Goal: Task Accomplishment & Management: Use online tool/utility

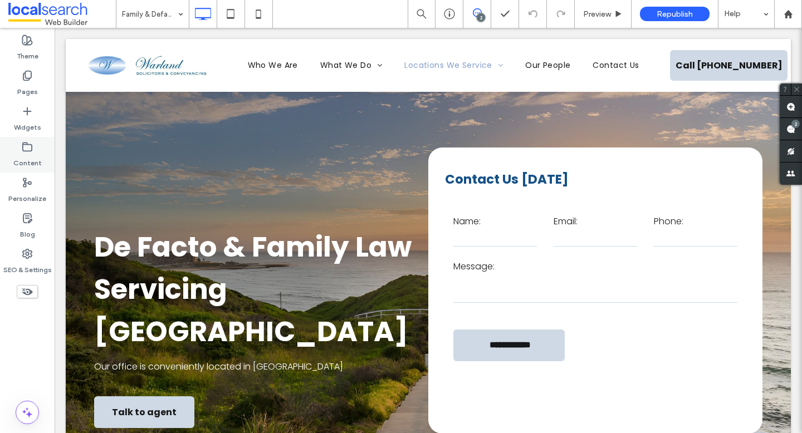
click at [26, 155] on label "Content" at bounding box center [27, 161] width 28 height 16
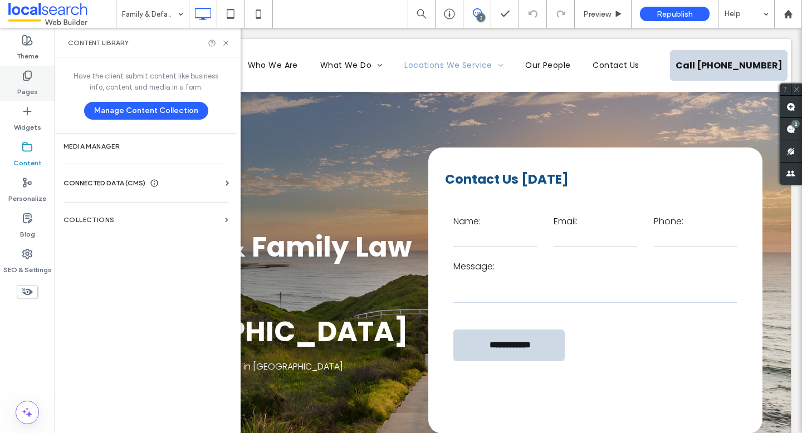
click at [27, 76] on icon at bounding box center [27, 75] width 11 height 11
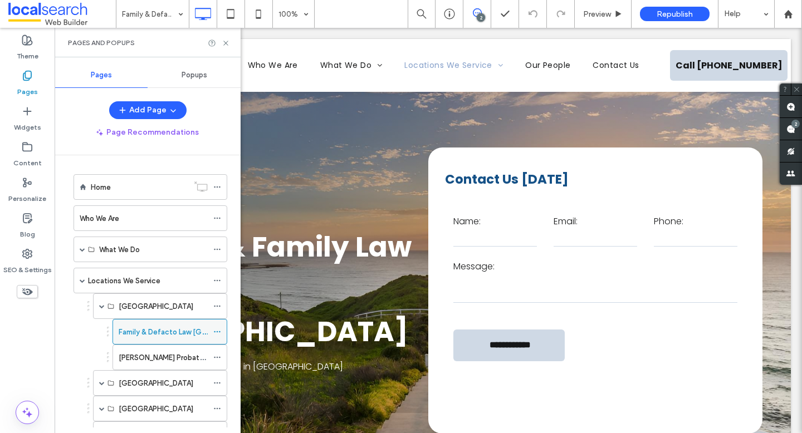
scroll to position [135, 0]
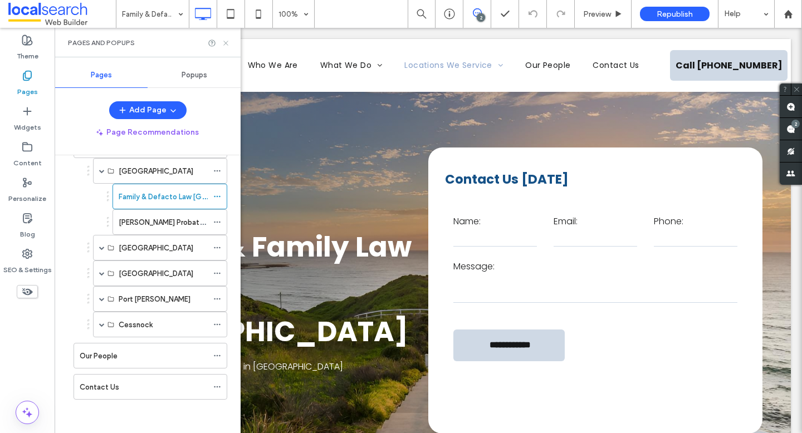
click at [223, 40] on icon at bounding box center [226, 43] width 8 height 8
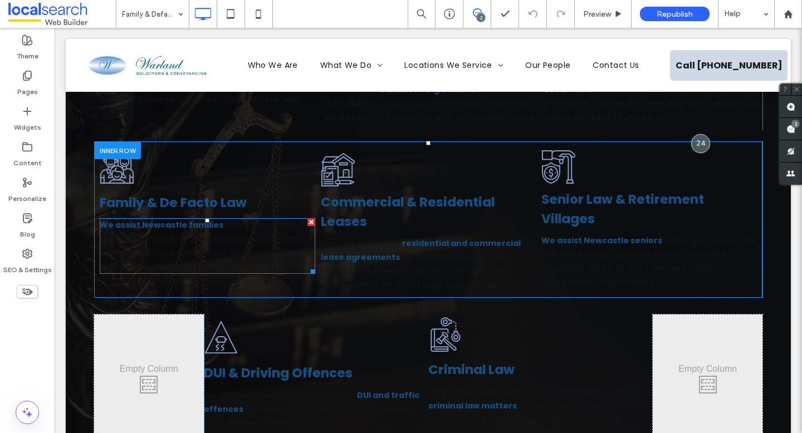
scroll to position [1590, 0]
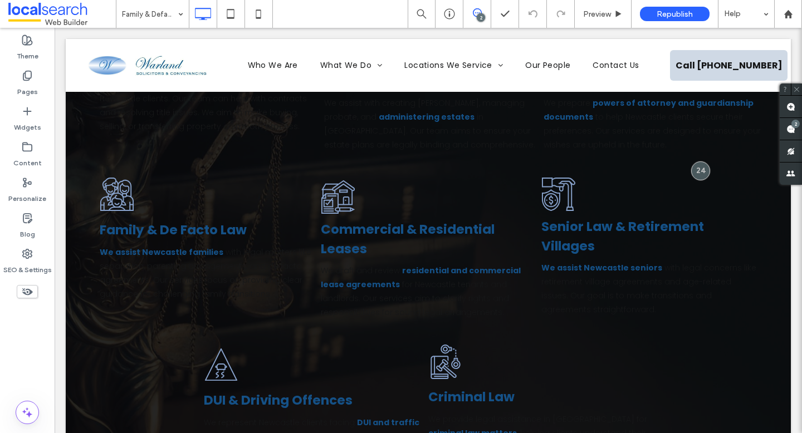
click at [477, 19] on div "2" at bounding box center [481, 17] width 8 height 8
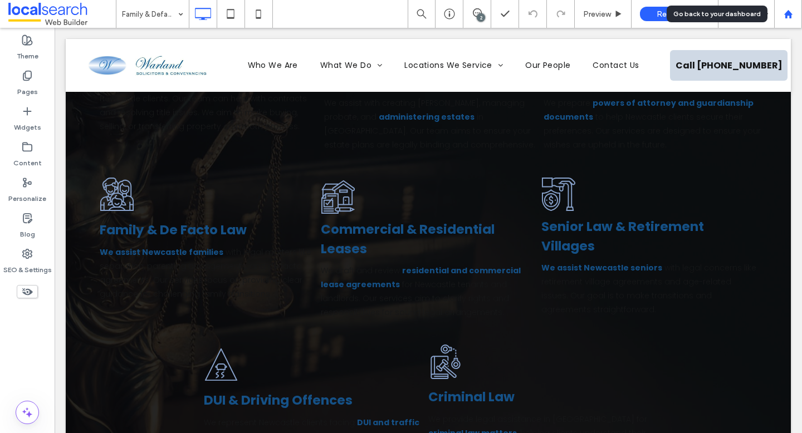
click at [796, 6] on div at bounding box center [788, 14] width 28 height 28
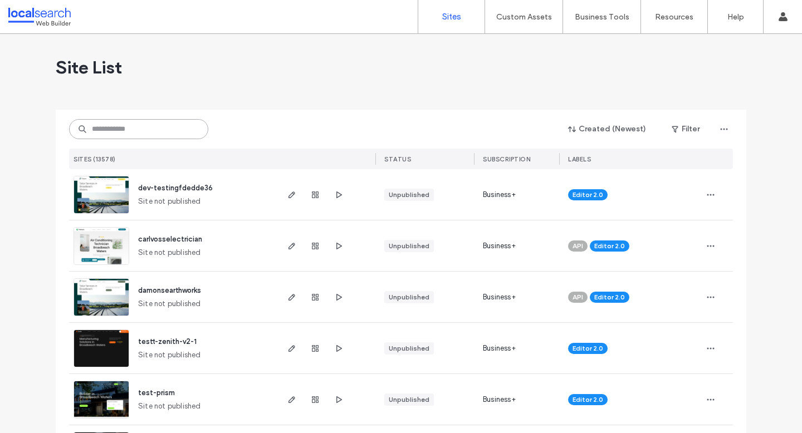
click at [124, 130] on input at bounding box center [138, 129] width 139 height 20
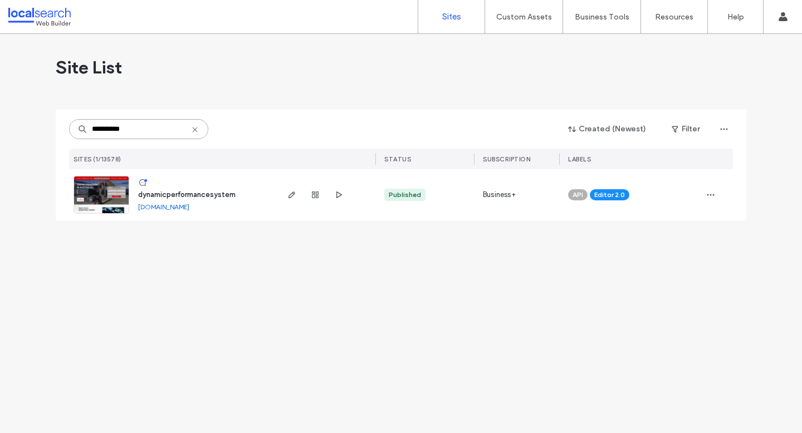
type input "**********"
click at [112, 190] on link at bounding box center [102, 195] width 56 height 38
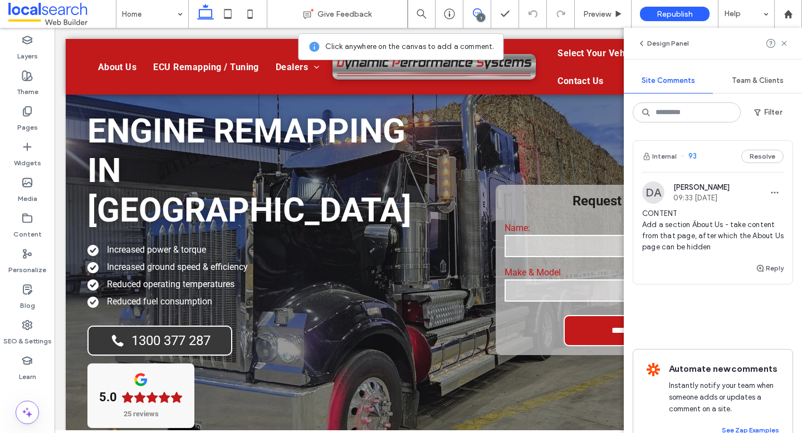
click at [690, 227] on span "CONTENT Add a section Äbout Us - take content from that page, after which the A…" at bounding box center [712, 230] width 141 height 45
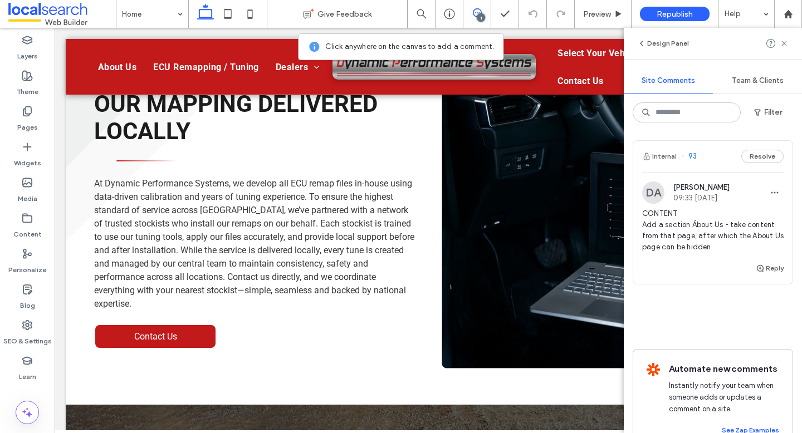
scroll to position [1755, 0]
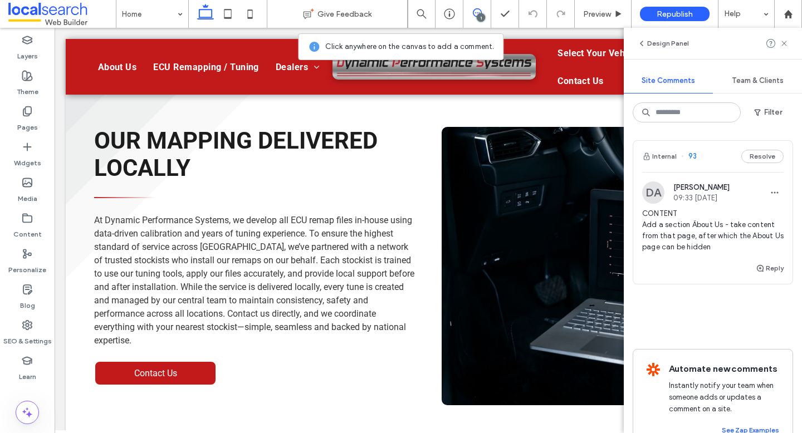
click at [480, 9] on use at bounding box center [477, 12] width 9 height 9
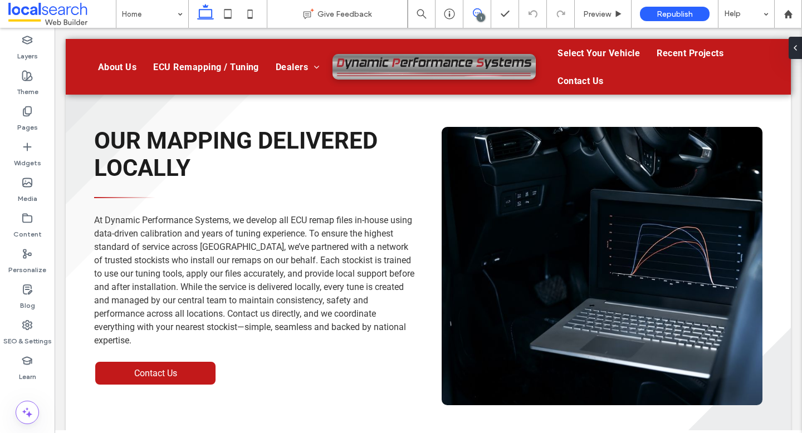
click at [477, 9] on icon at bounding box center [477, 12] width 9 height 9
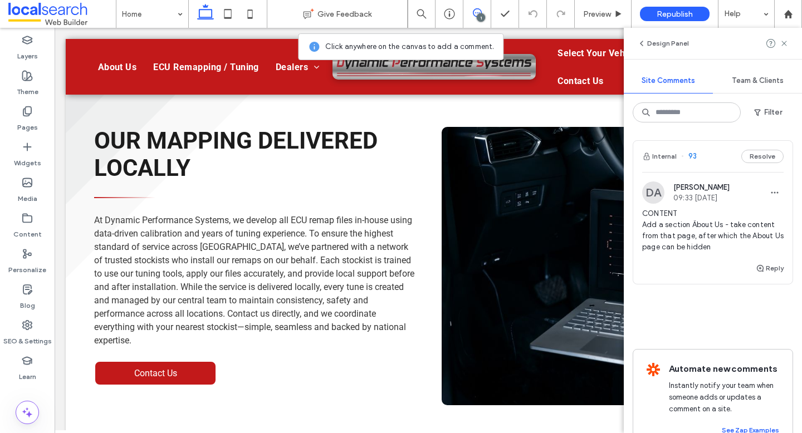
click at [697, 232] on span "CONTENT Add a section Äbout Us - take content from that page, after which the A…" at bounding box center [712, 230] width 141 height 45
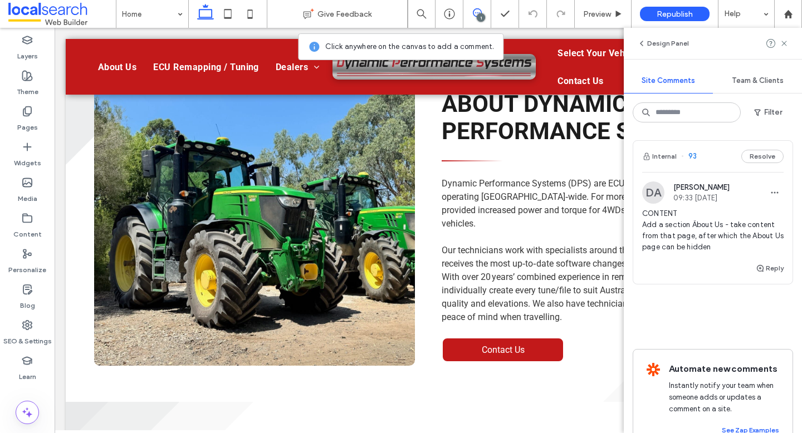
scroll to position [1406, 0]
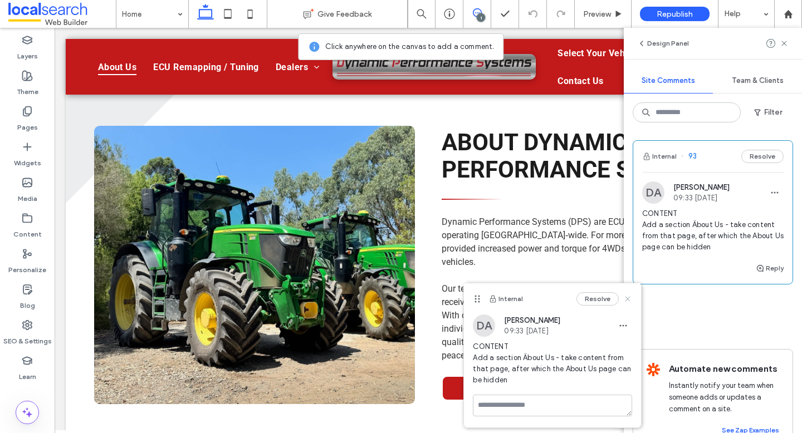
click at [628, 300] on icon at bounding box center [627, 299] width 9 height 9
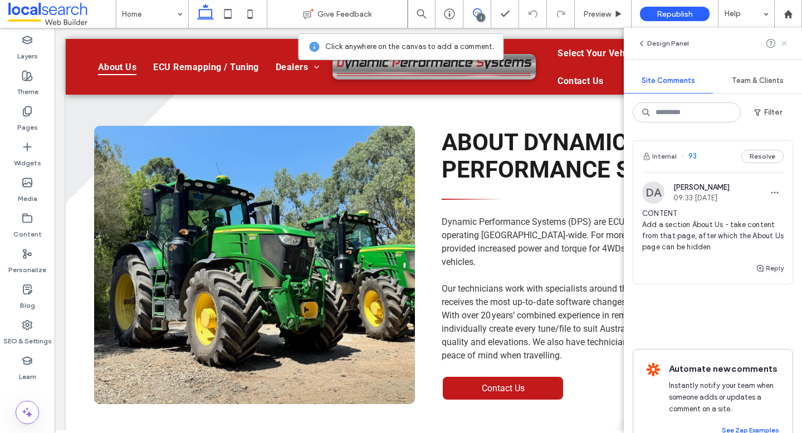
click at [787, 44] on icon at bounding box center [784, 43] width 9 height 9
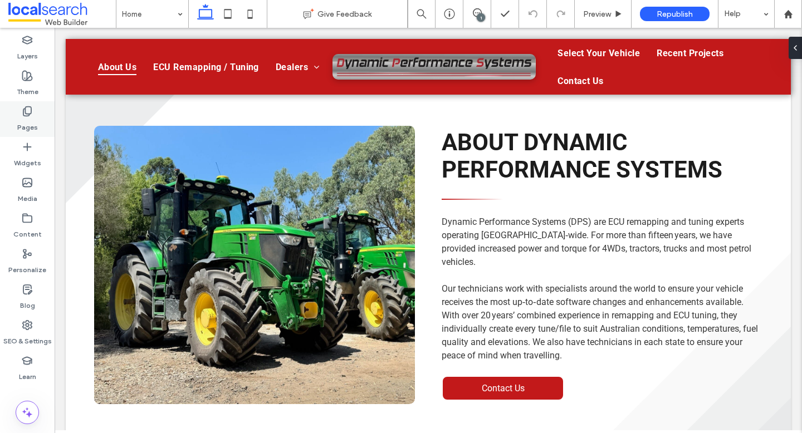
click at [28, 116] on use at bounding box center [27, 111] width 8 height 9
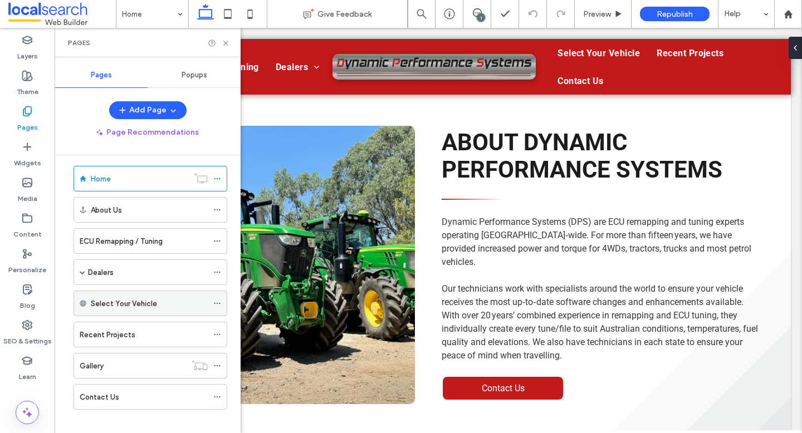
scroll to position [11, 0]
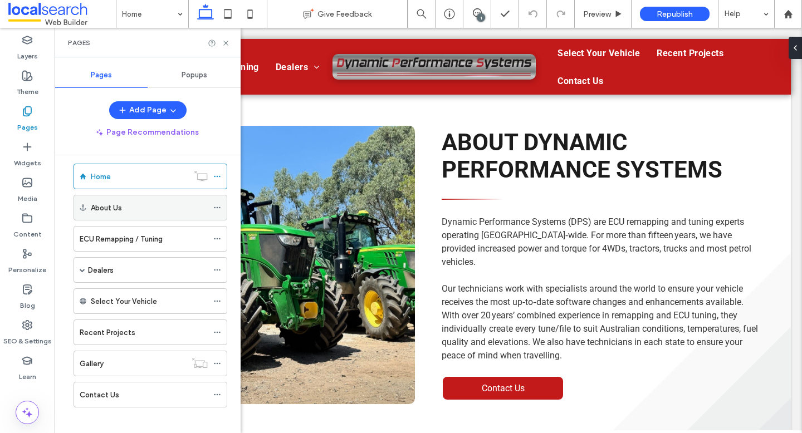
click at [117, 203] on label "About Us" at bounding box center [106, 207] width 31 height 19
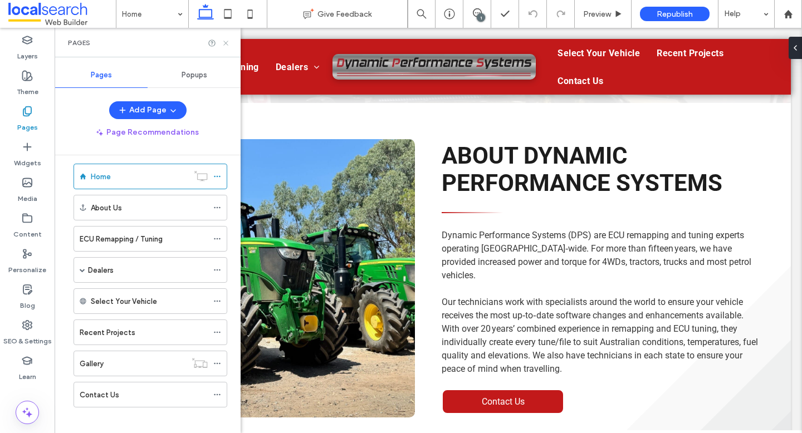
click at [229, 41] on icon at bounding box center [226, 43] width 8 height 8
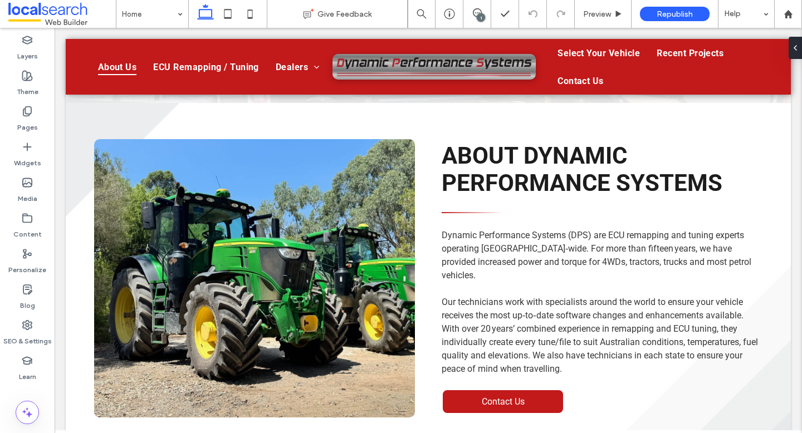
click at [478, 18] on div "1" at bounding box center [481, 17] width 8 height 8
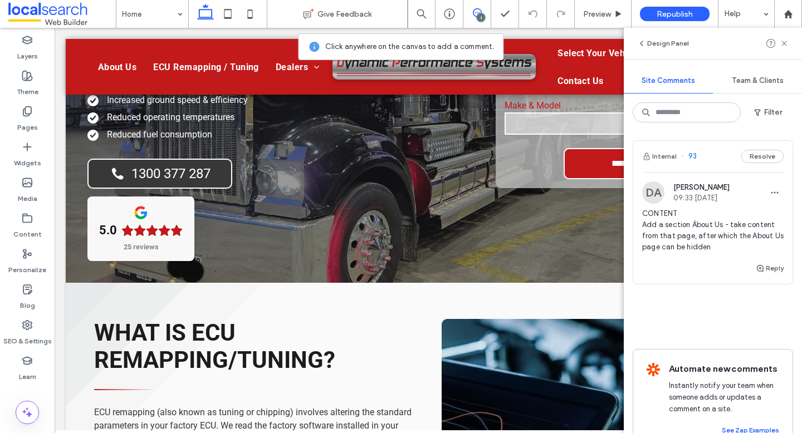
scroll to position [0, 0]
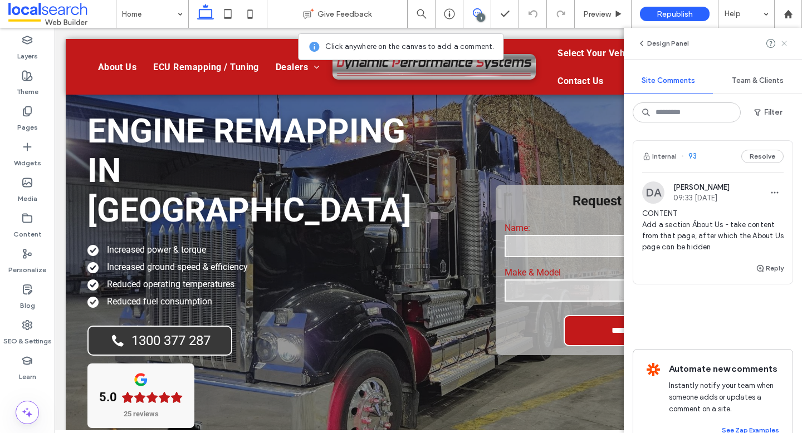
click at [784, 41] on icon at bounding box center [784, 43] width 9 height 9
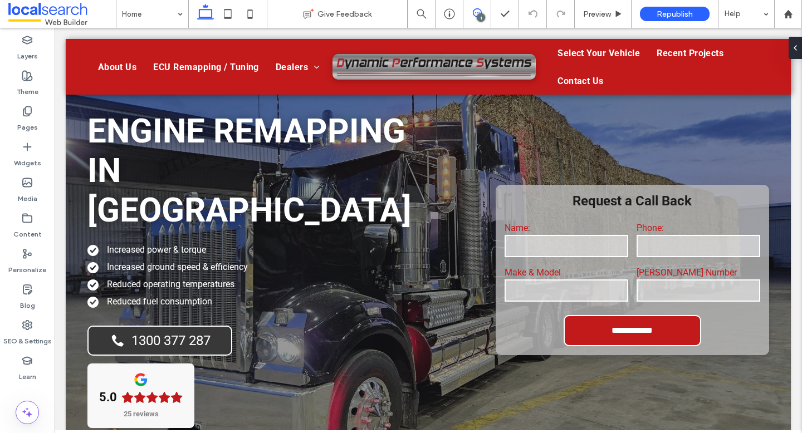
click at [481, 11] on span at bounding box center [476, 12] width 27 height 9
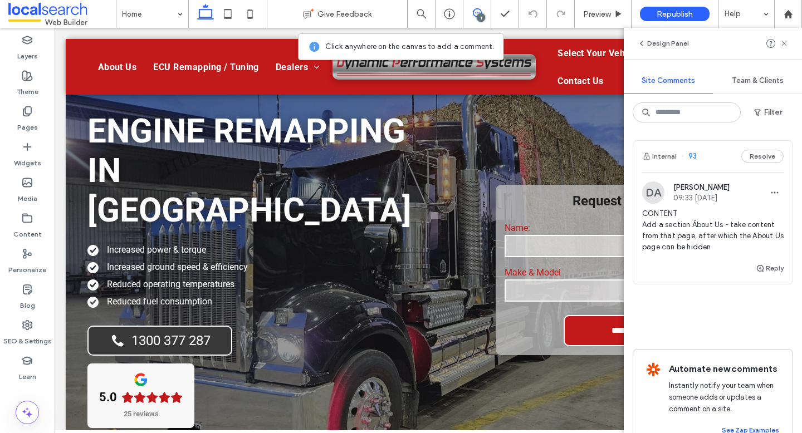
scroll to position [12, 0]
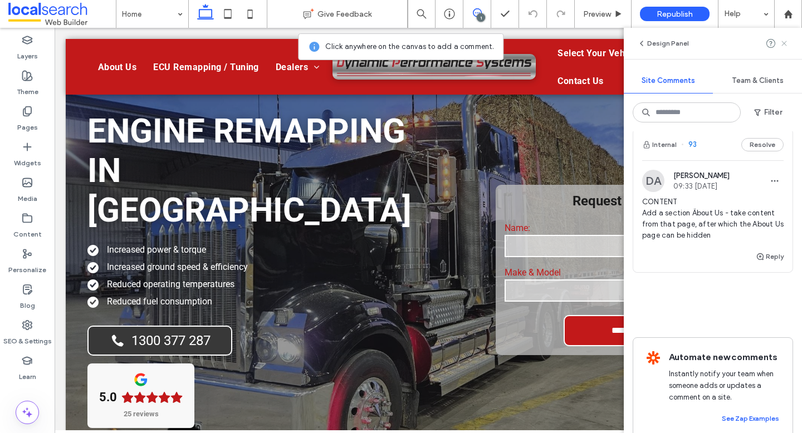
click at [785, 45] on use at bounding box center [784, 43] width 5 height 5
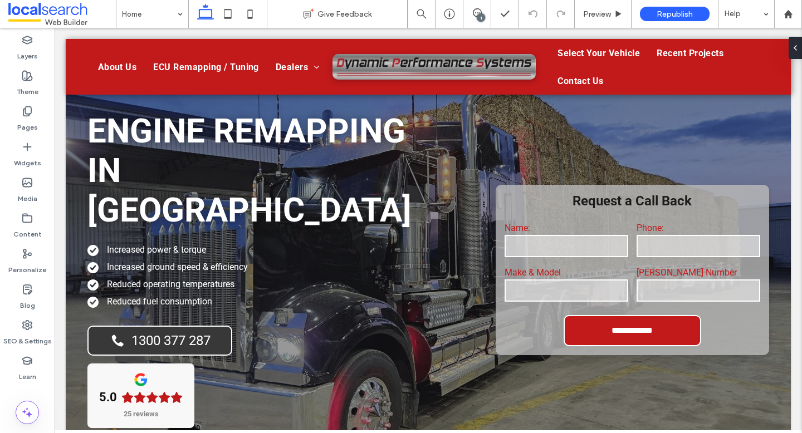
click at [479, 13] on div "1" at bounding box center [481, 17] width 8 height 8
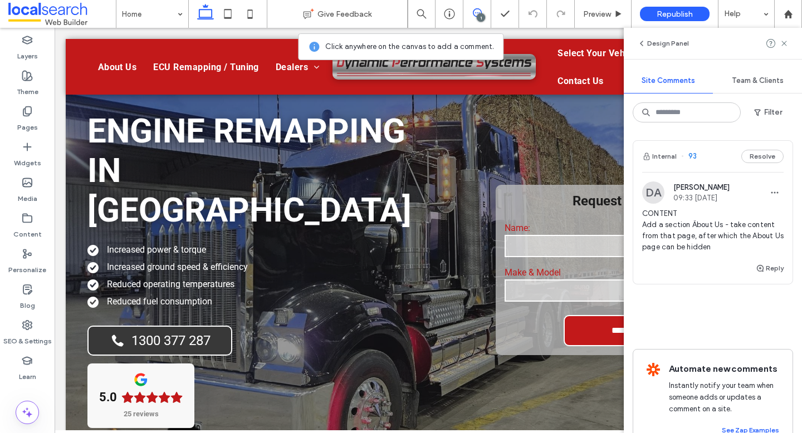
scroll to position [1, 0]
click at [702, 216] on span "CONTENT Add a section Äbout Us - take content from that page, after which the A…" at bounding box center [712, 230] width 141 height 45
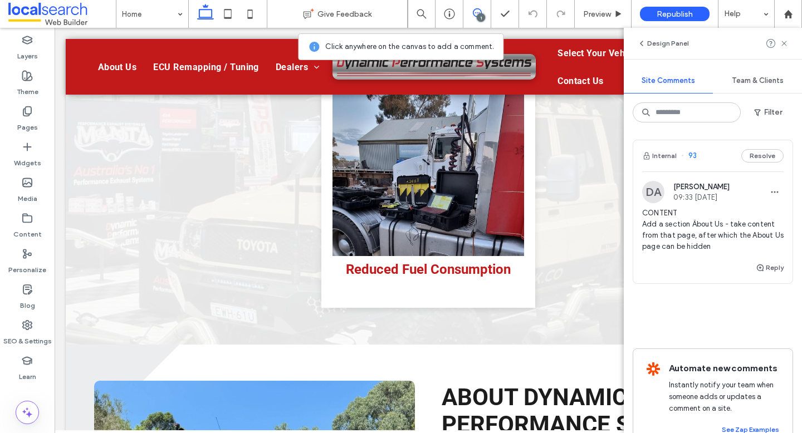
scroll to position [1406, 0]
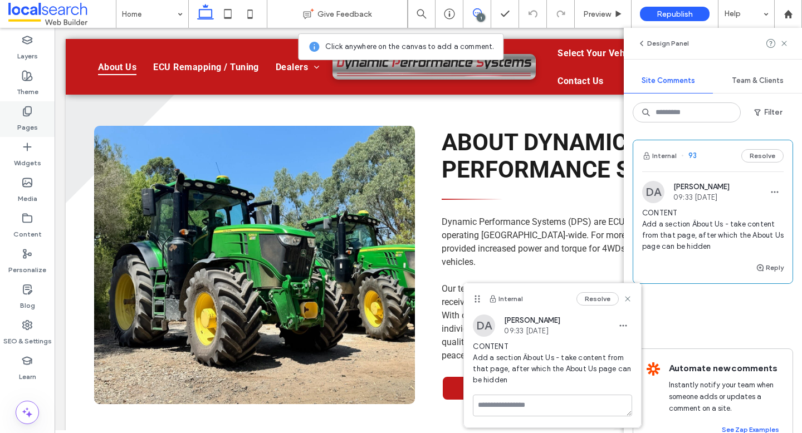
click at [41, 121] on div "Pages" at bounding box center [27, 119] width 55 height 36
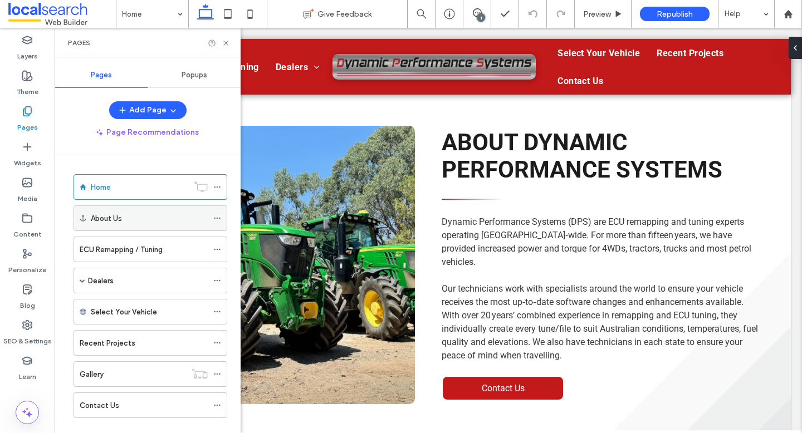
scroll to position [15, 0]
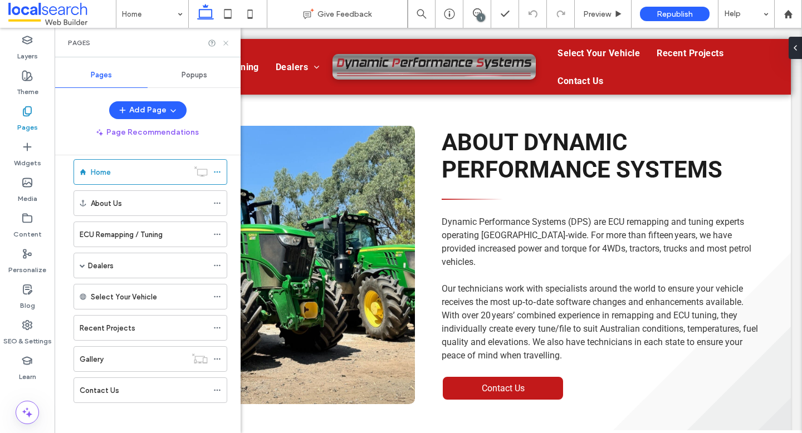
click at [223, 43] on icon at bounding box center [226, 43] width 8 height 8
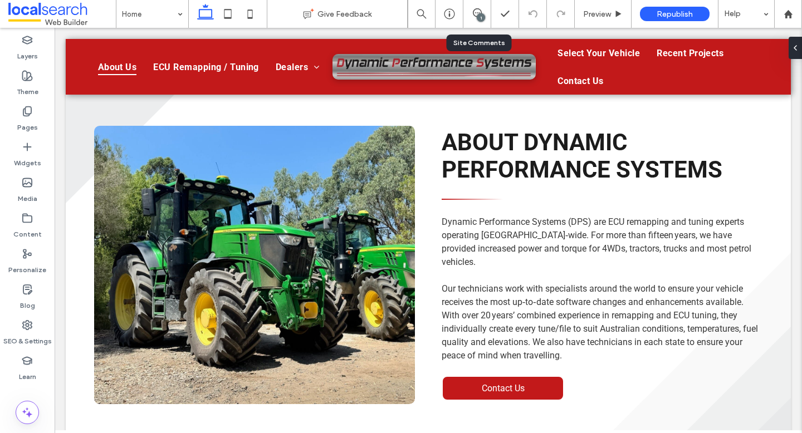
click at [482, 14] on div "1" at bounding box center [481, 17] width 8 height 8
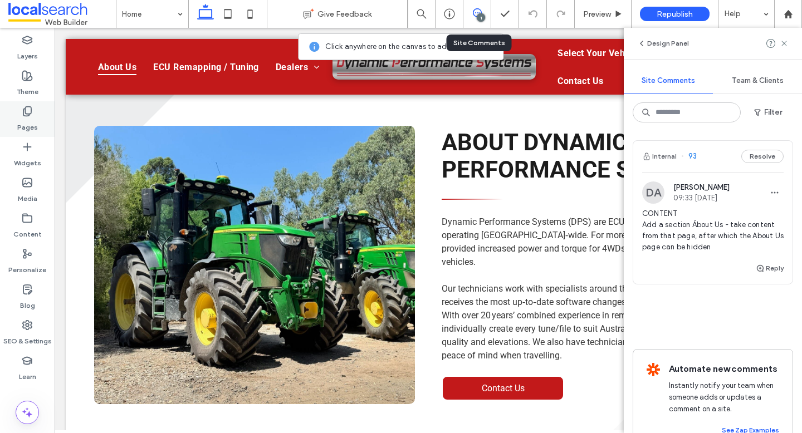
click at [24, 118] on label "Pages" at bounding box center [27, 125] width 21 height 16
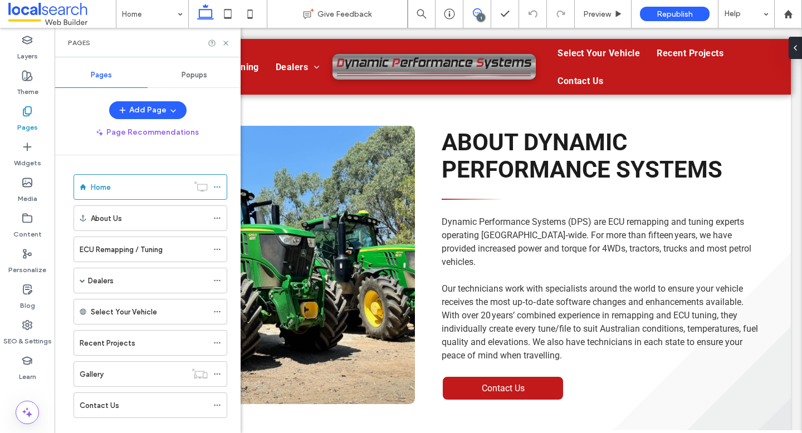
click at [480, 9] on icon at bounding box center [477, 12] width 9 height 9
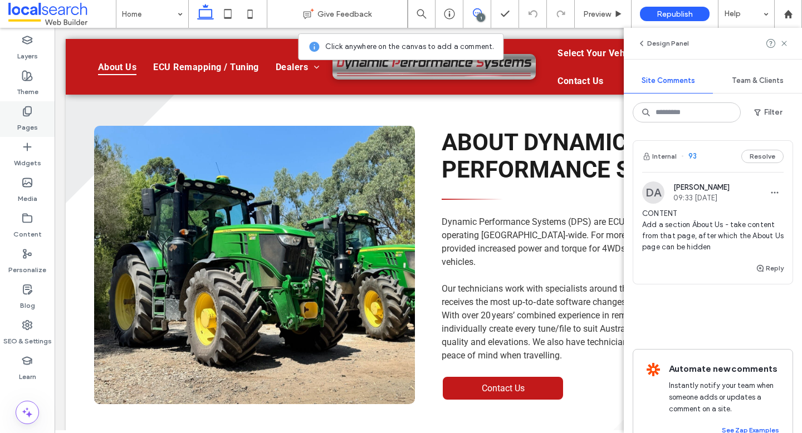
click at [31, 114] on use at bounding box center [27, 111] width 8 height 9
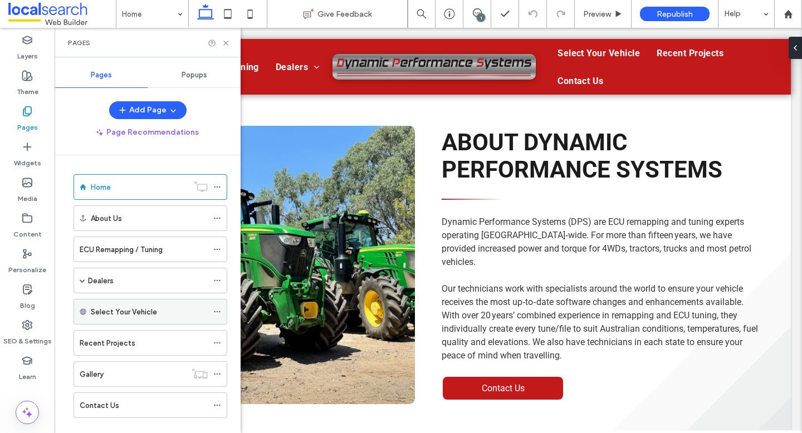
scroll to position [18, 0]
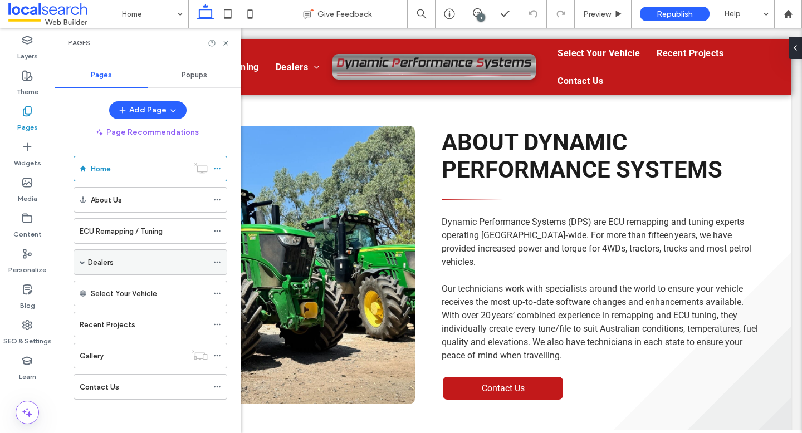
click at [82, 258] on span at bounding box center [83, 262] width 6 height 25
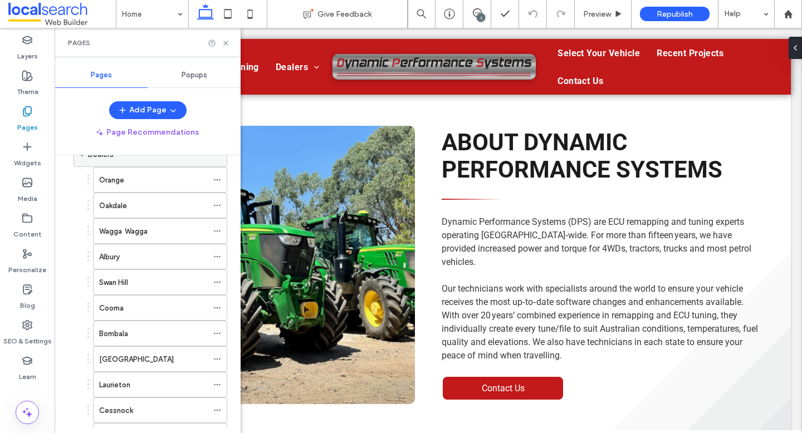
scroll to position [0, 0]
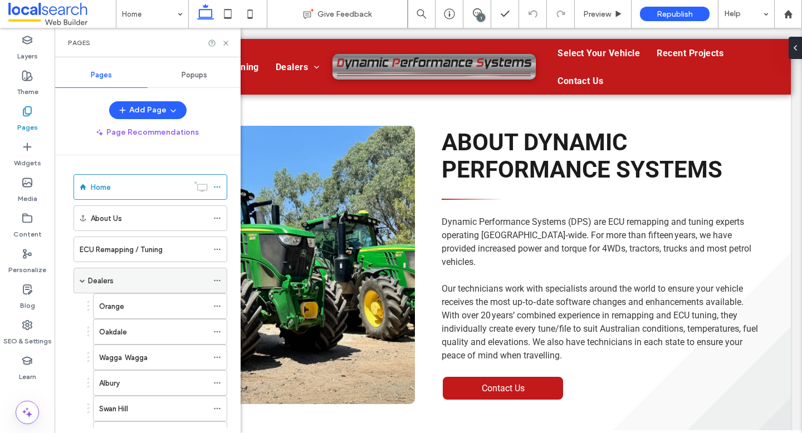
click at [82, 281] on span at bounding box center [83, 281] width 6 height 6
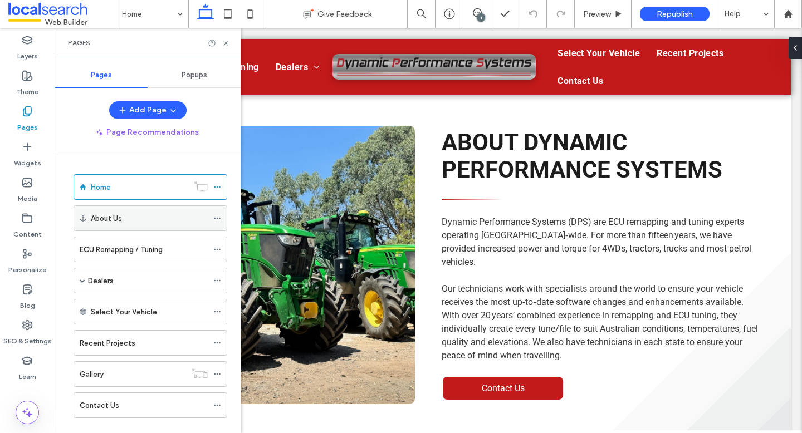
click at [128, 218] on div "About Us" at bounding box center [149, 219] width 117 height 12
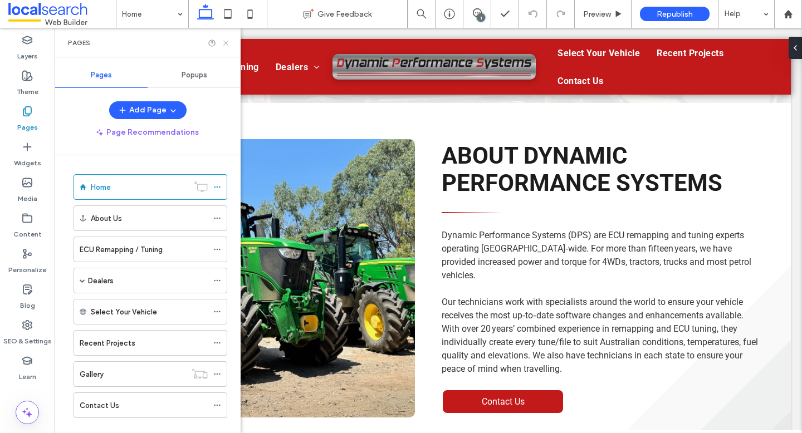
click at [230, 46] on icon at bounding box center [226, 43] width 8 height 8
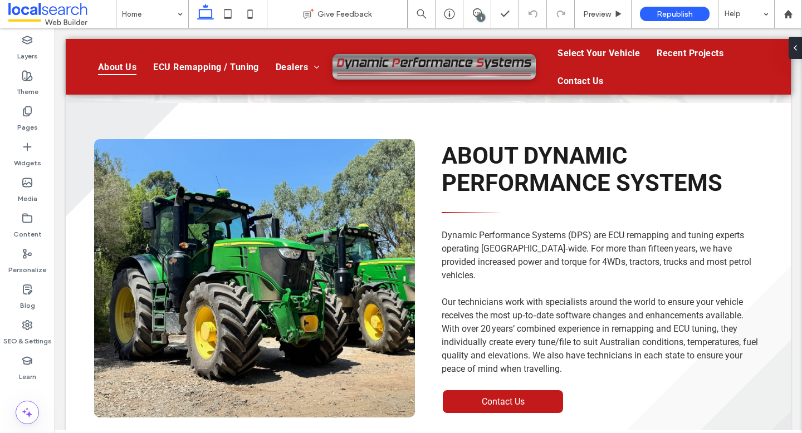
click at [480, 19] on div "1" at bounding box center [481, 17] width 8 height 8
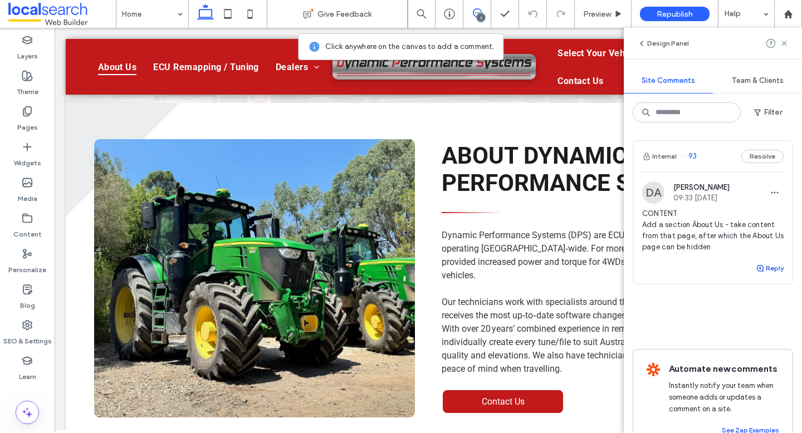
click at [774, 273] on button "Reply" at bounding box center [770, 268] width 28 height 13
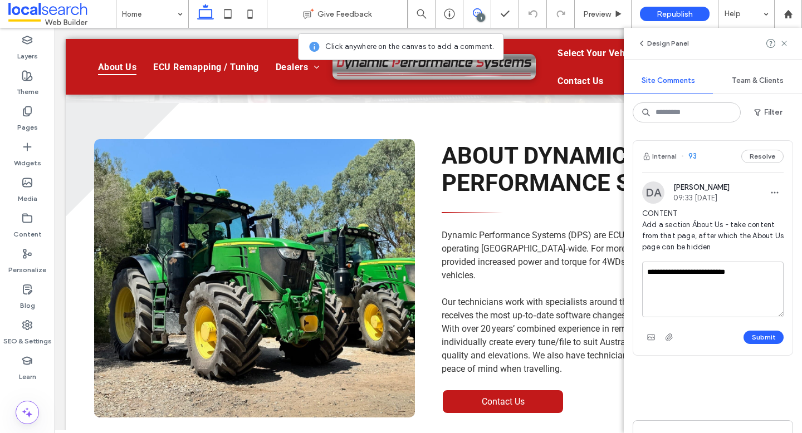
click at [645, 270] on textarea "**********" at bounding box center [712, 290] width 141 height 56
click at [667, 301] on textarea "**********" at bounding box center [712, 290] width 141 height 56
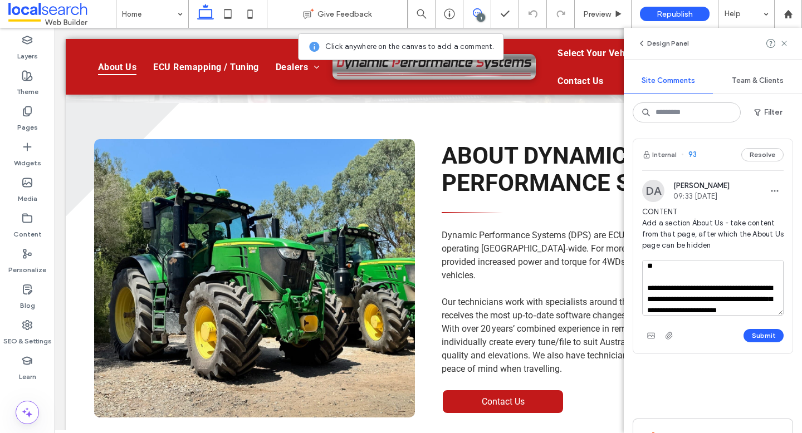
scroll to position [16, 0]
type textarea "**********"
click at [775, 338] on button "Submit" at bounding box center [764, 335] width 40 height 13
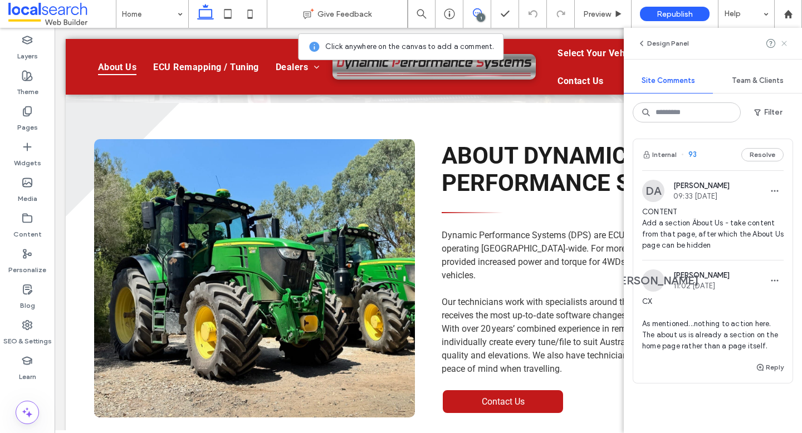
click at [784, 41] on icon at bounding box center [784, 43] width 9 height 9
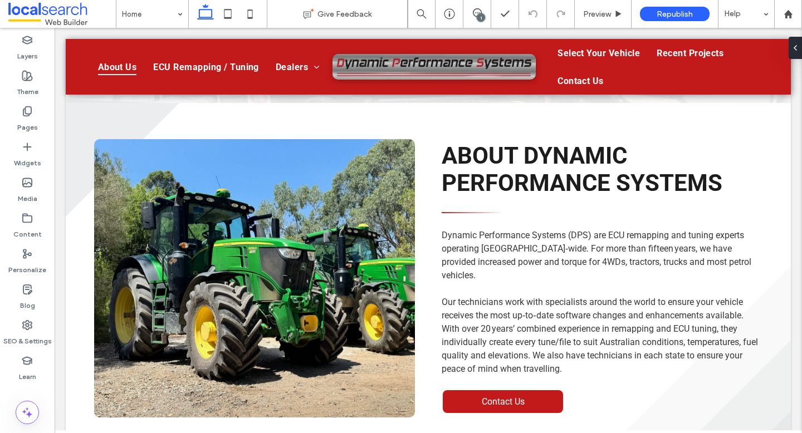
click at [477, 14] on div "1" at bounding box center [481, 17] width 8 height 8
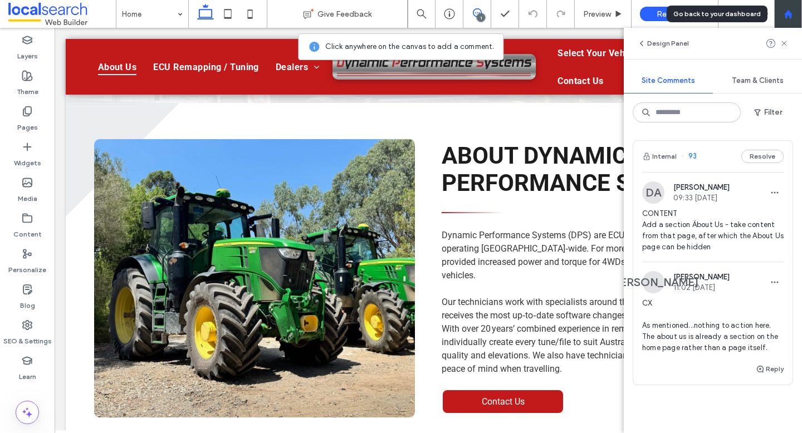
click at [797, 16] on div at bounding box center [788, 13] width 27 height 9
